Goal: Task Accomplishment & Management: Manage account settings

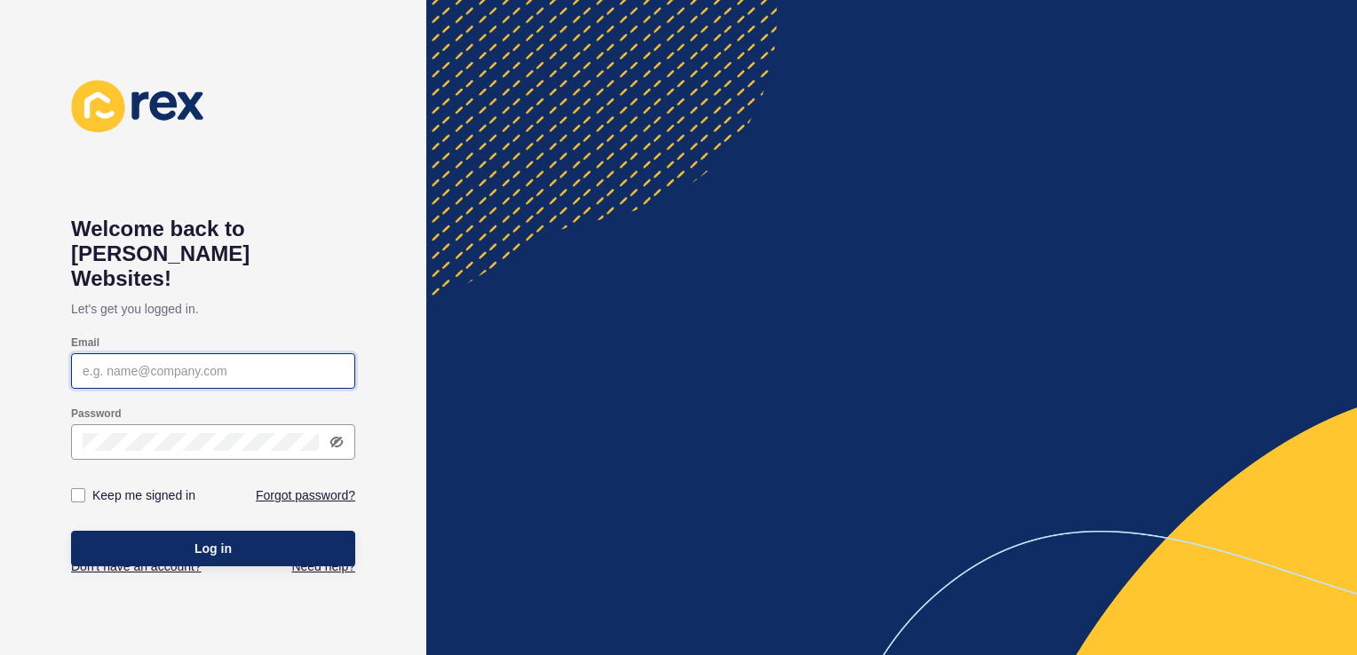
click at [130, 362] on input "Email" at bounding box center [213, 371] width 261 height 18
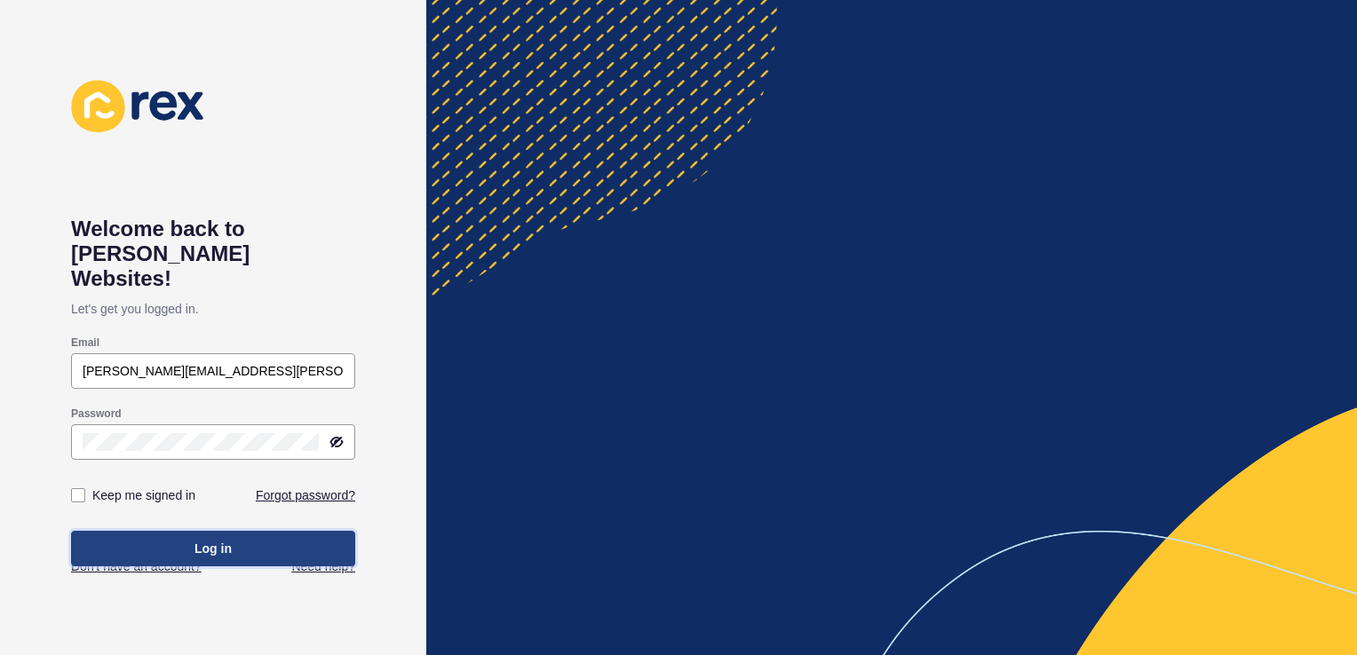
click at [246, 535] on button "Log in" at bounding box center [213, 549] width 284 height 36
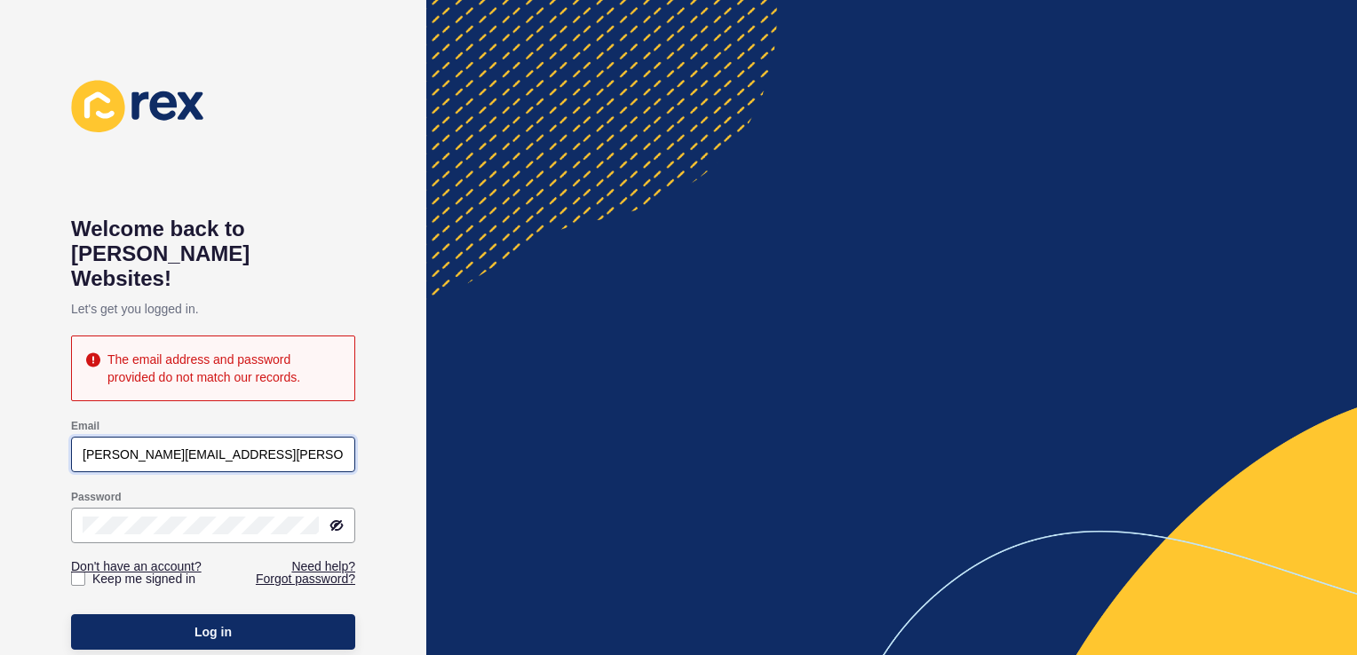
click at [163, 446] on input "[PERSON_NAME][EMAIL_ADDRESS][PERSON_NAME][DOMAIN_NAME]" at bounding box center [213, 455] width 261 height 18
type input "[PERSON_NAME][EMAIL_ADDRESS][PERSON_NAME][DOMAIN_NAME]"
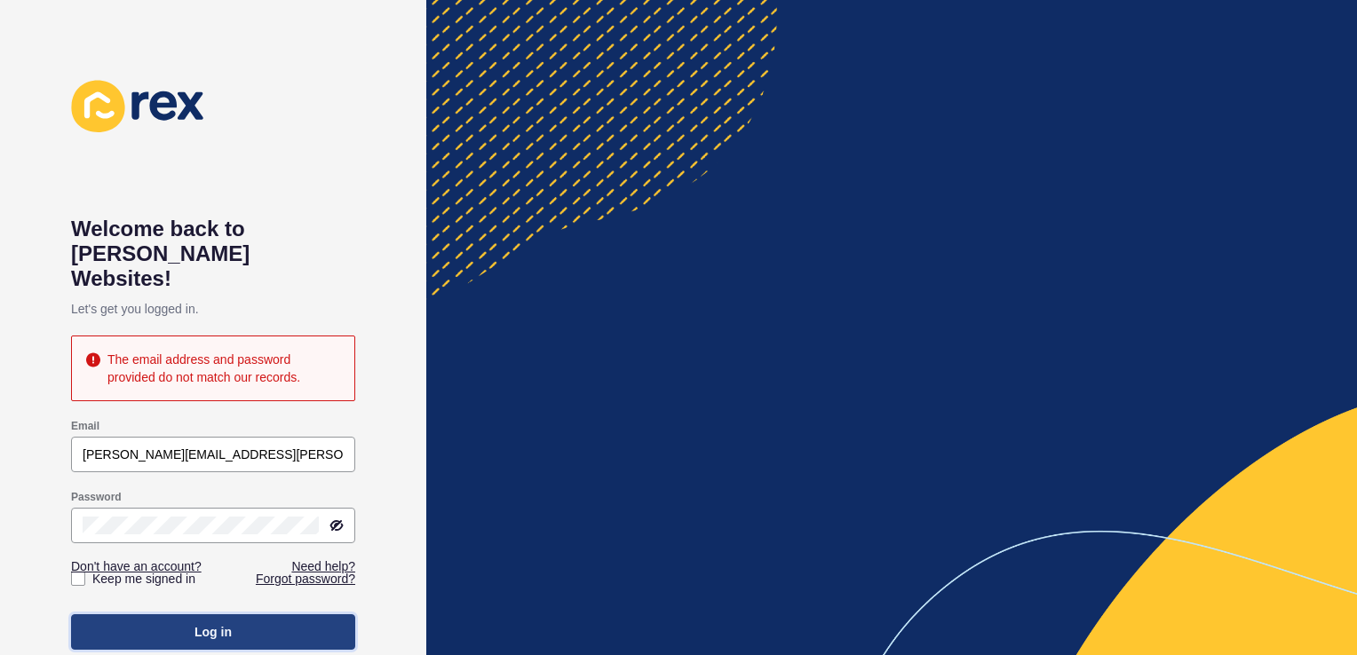
click at [233, 615] on button "Log in" at bounding box center [213, 633] width 284 height 36
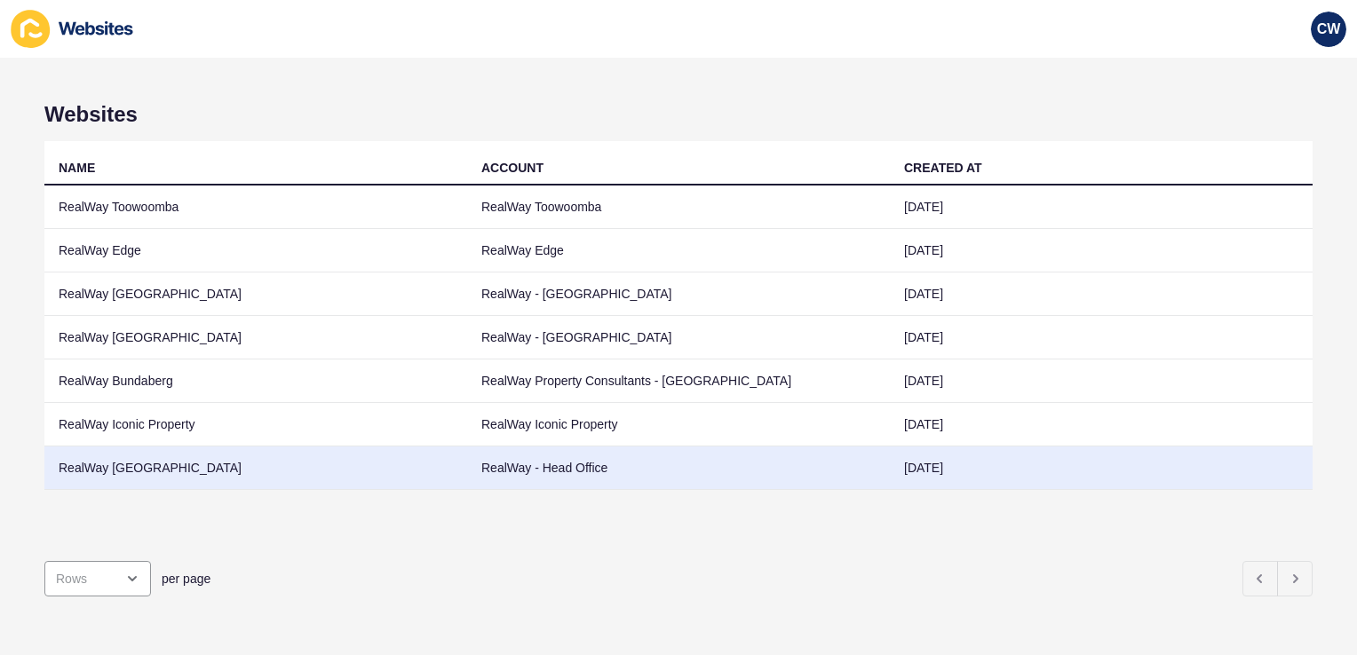
click at [311, 467] on td "RealWay [GEOGRAPHIC_DATA]" at bounding box center [255, 469] width 423 height 44
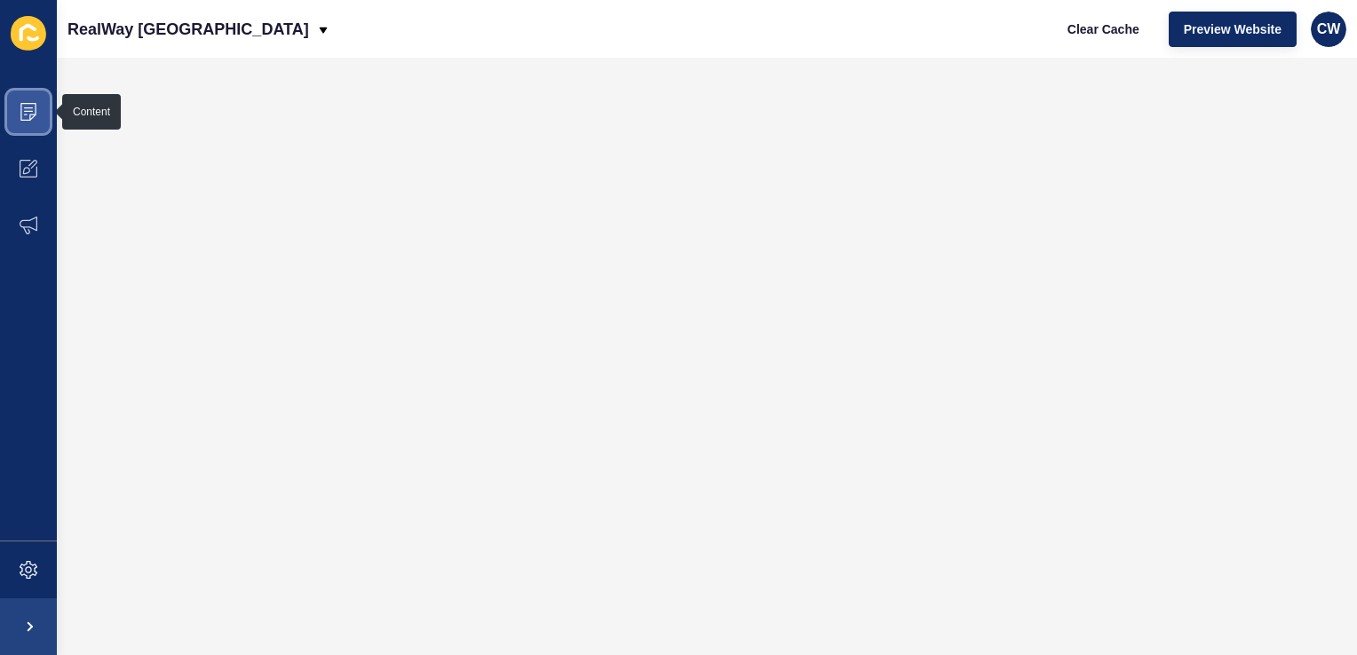
click at [30, 115] on icon at bounding box center [28, 112] width 16 height 18
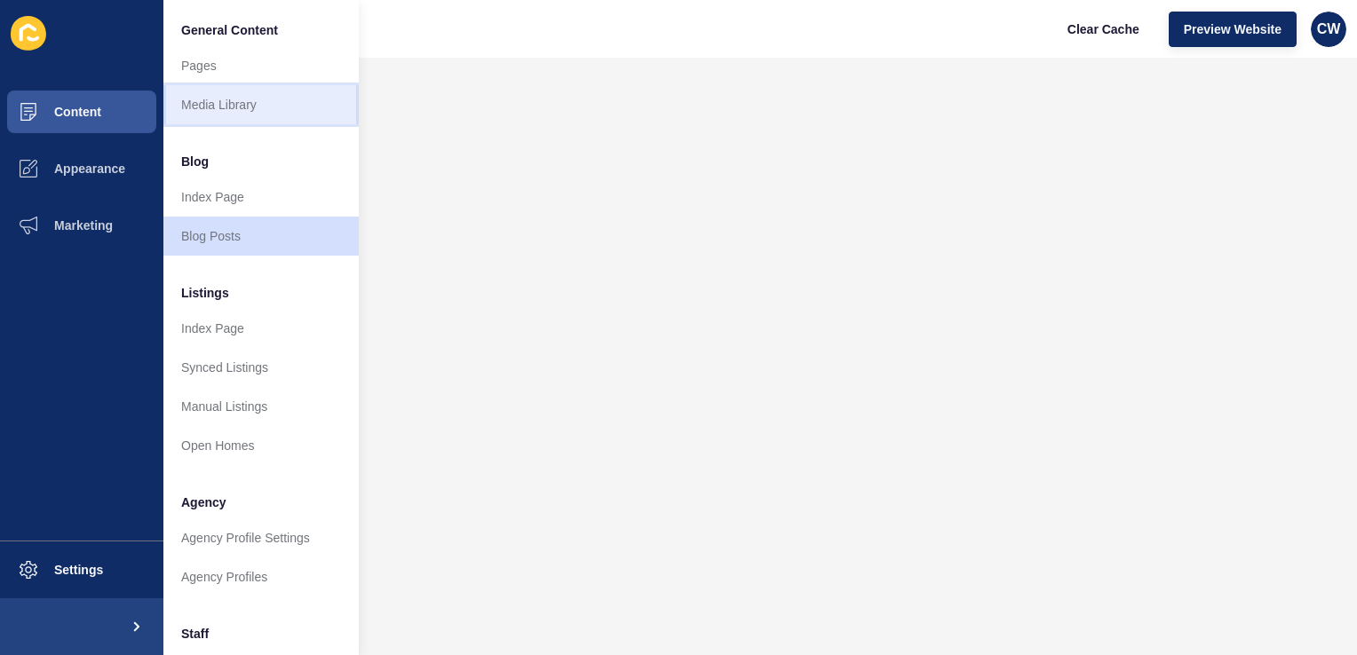
click at [274, 109] on link "Media Library" at bounding box center [260, 104] width 195 height 39
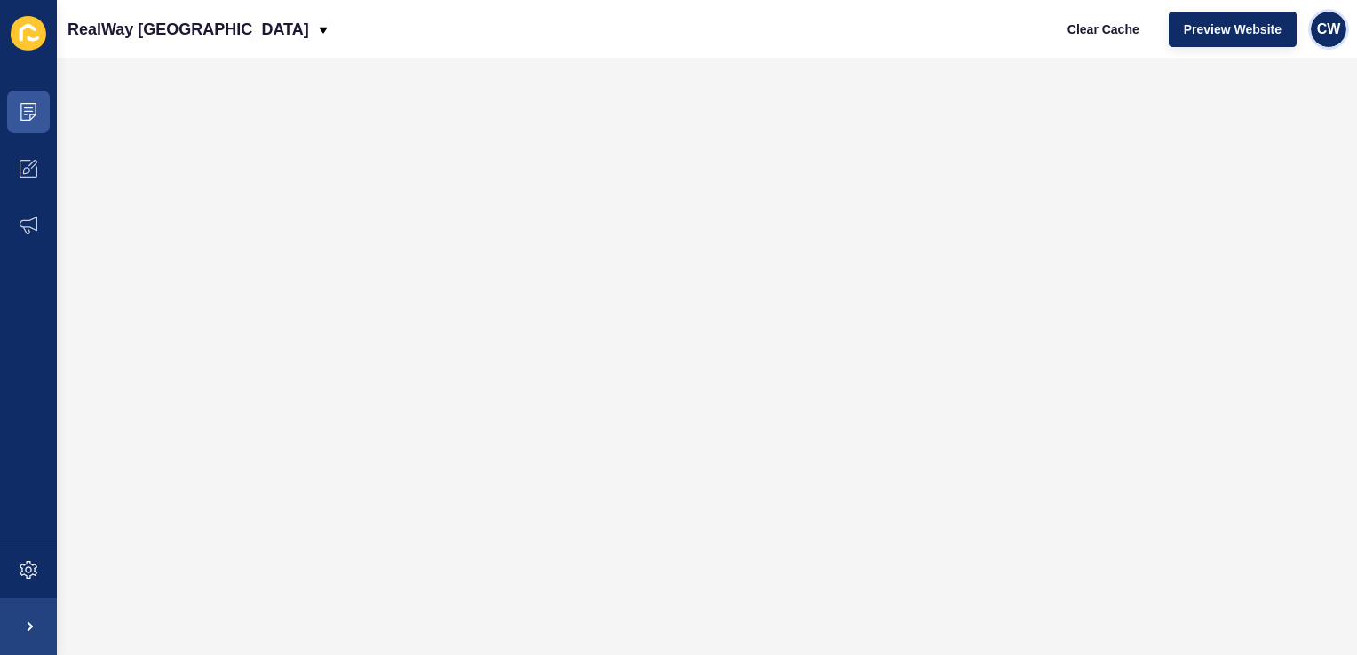
click at [1330, 33] on span "CW" at bounding box center [1329, 29] width 24 height 18
click at [1272, 157] on link "Logout" at bounding box center [1287, 148] width 131 height 39
